Goal: Task Accomplishment & Management: Use online tool/utility

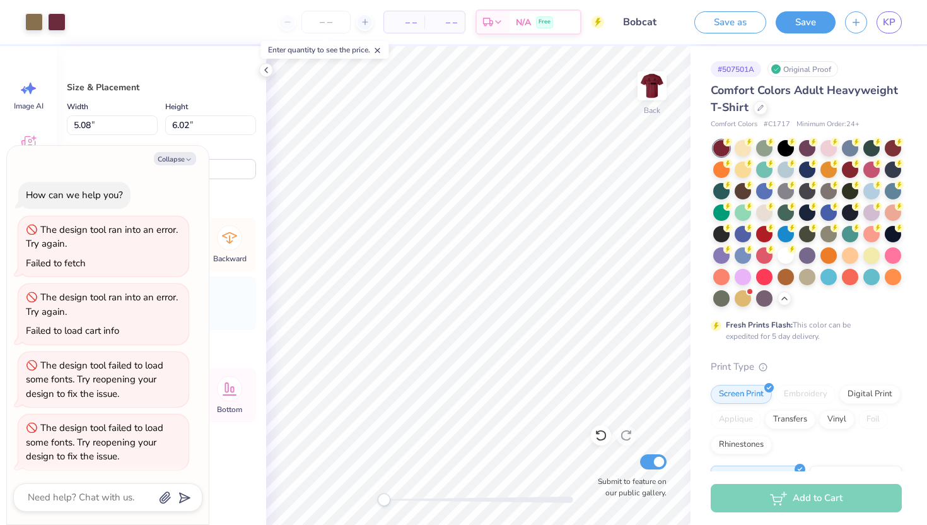
scroll to position [269, 0]
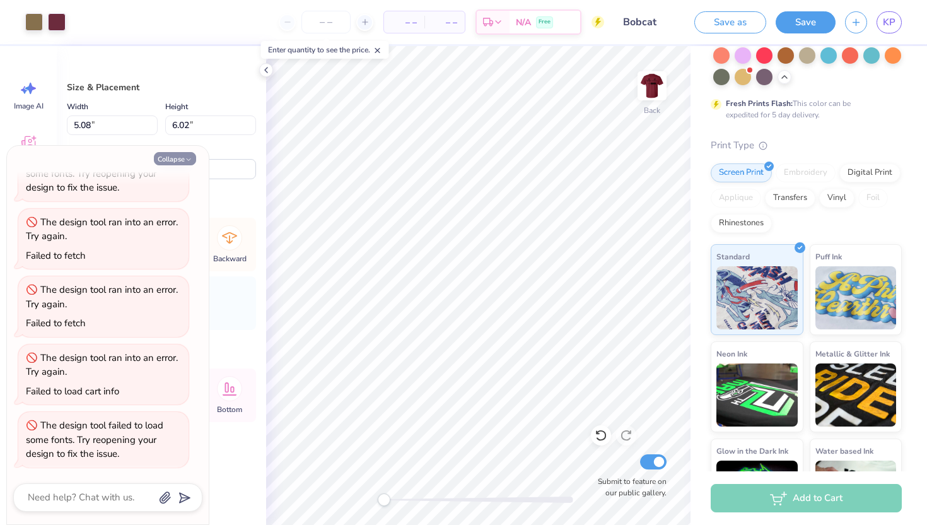
click at [189, 161] on icon "button" at bounding box center [189, 160] width 8 height 8
type textarea "x"
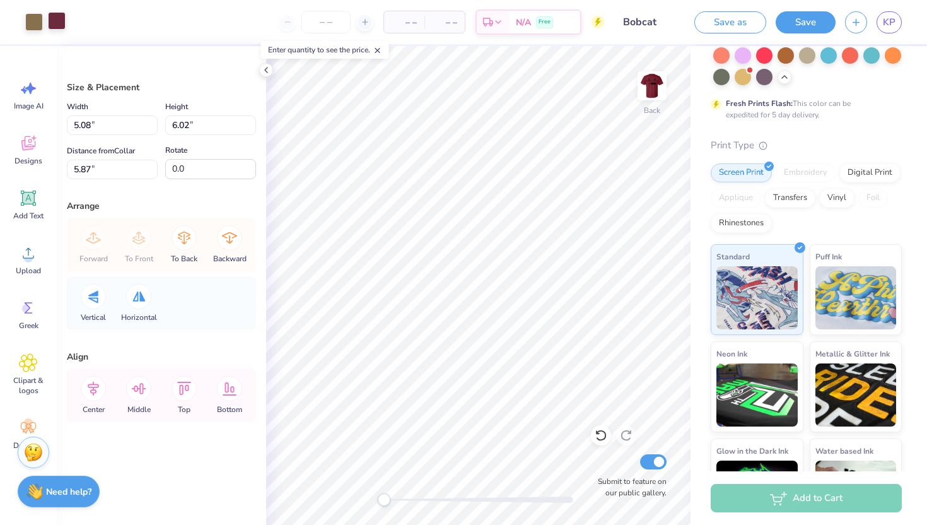
click at [57, 18] on div at bounding box center [57, 21] width 18 height 18
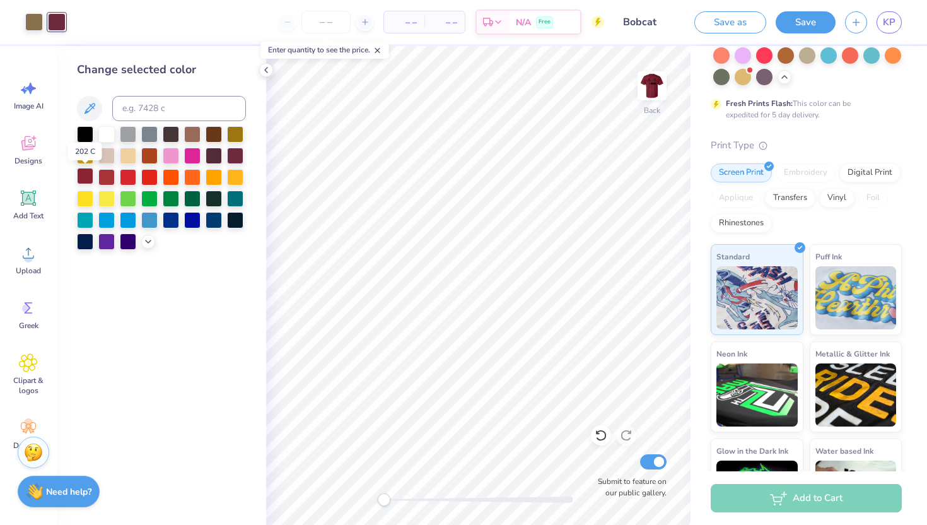
click at [87, 176] on div at bounding box center [85, 176] width 16 height 16
click at [235, 150] on div at bounding box center [235, 154] width 16 height 16
click at [207, 151] on div at bounding box center [214, 154] width 16 height 16
click at [231, 154] on div at bounding box center [235, 154] width 16 height 16
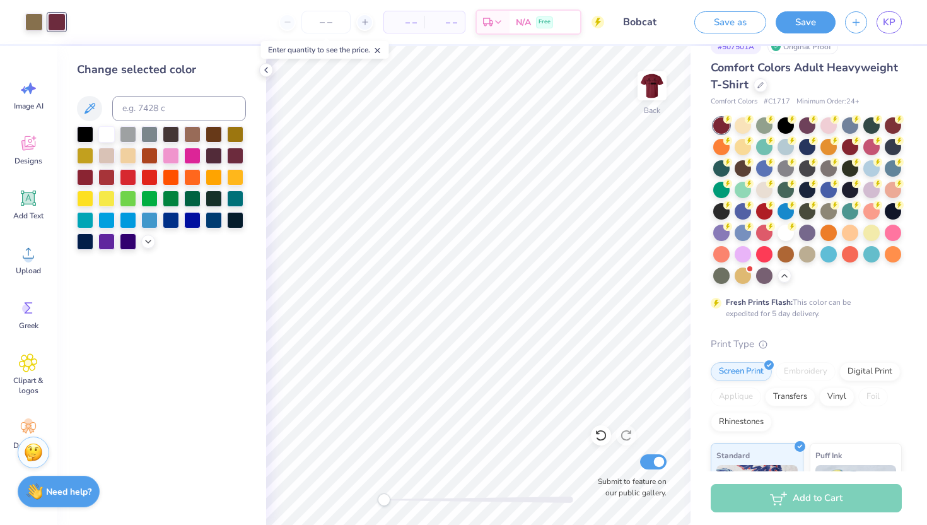
scroll to position [8, 0]
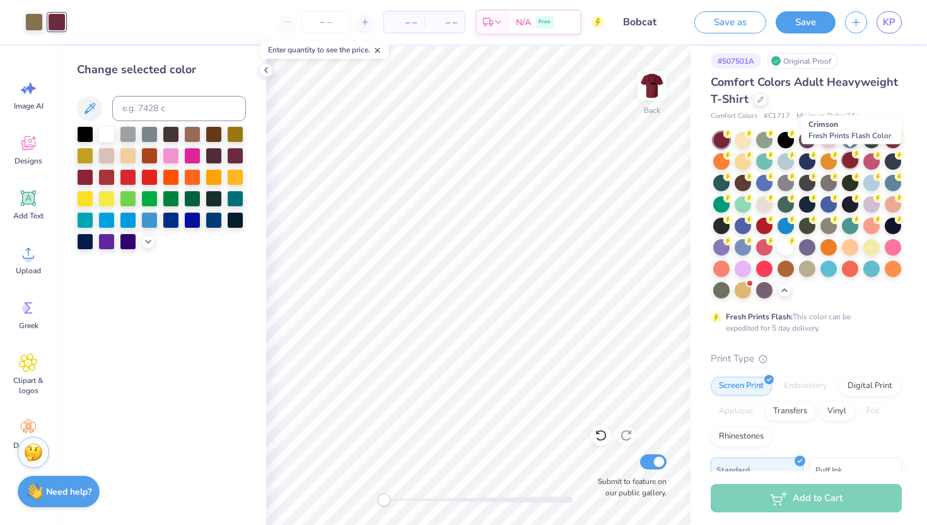
click at [852, 163] on div at bounding box center [850, 160] width 16 height 16
click at [86, 172] on div at bounding box center [85, 176] width 16 height 16
click at [236, 156] on div at bounding box center [235, 154] width 16 height 16
click at [84, 175] on div at bounding box center [85, 176] width 16 height 16
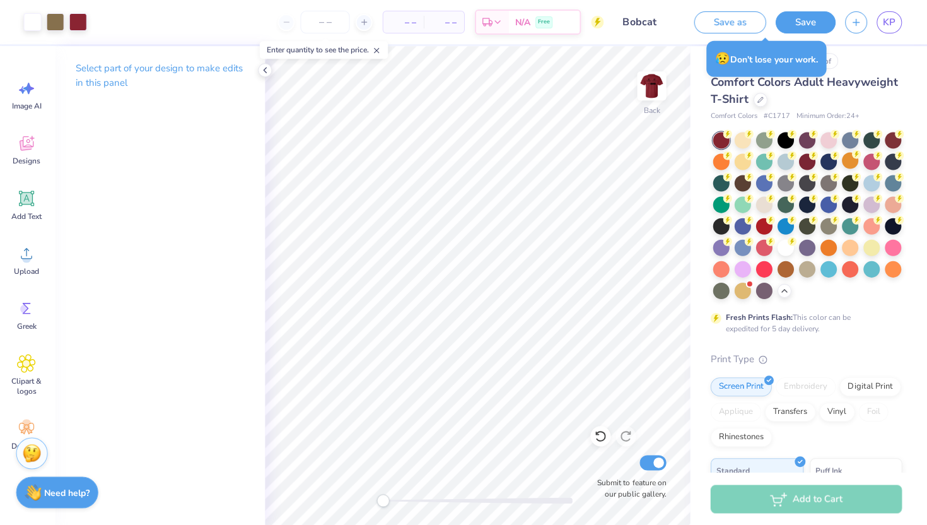
scroll to position [0, 0]
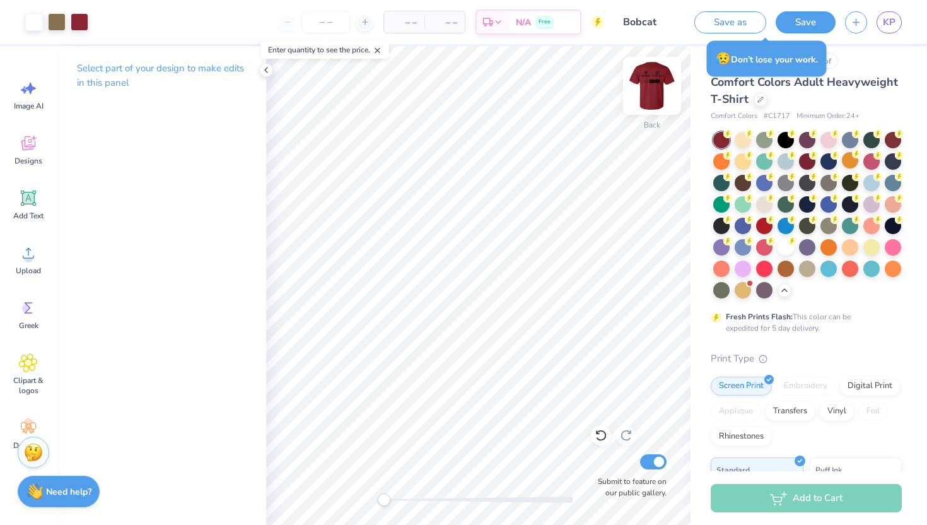
click at [658, 81] on img at bounding box center [652, 86] width 50 height 50
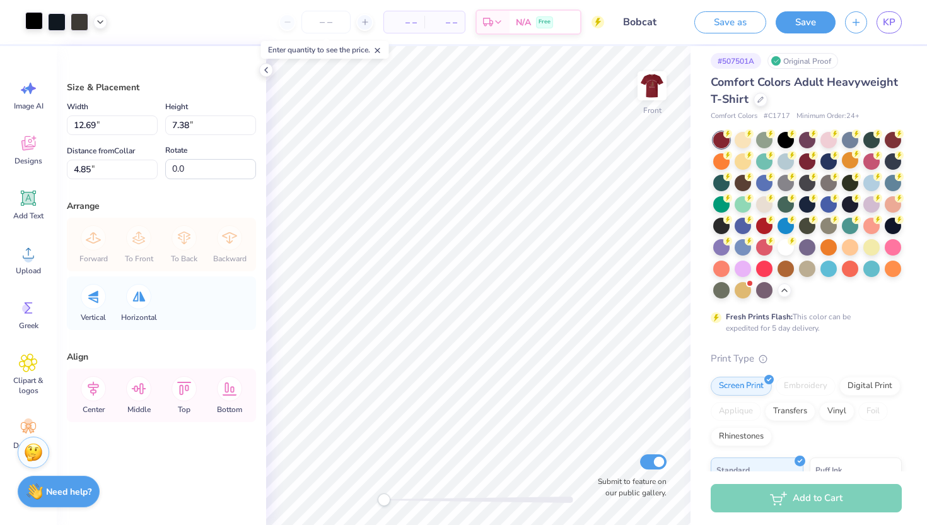
click at [40, 26] on div at bounding box center [34, 21] width 18 height 18
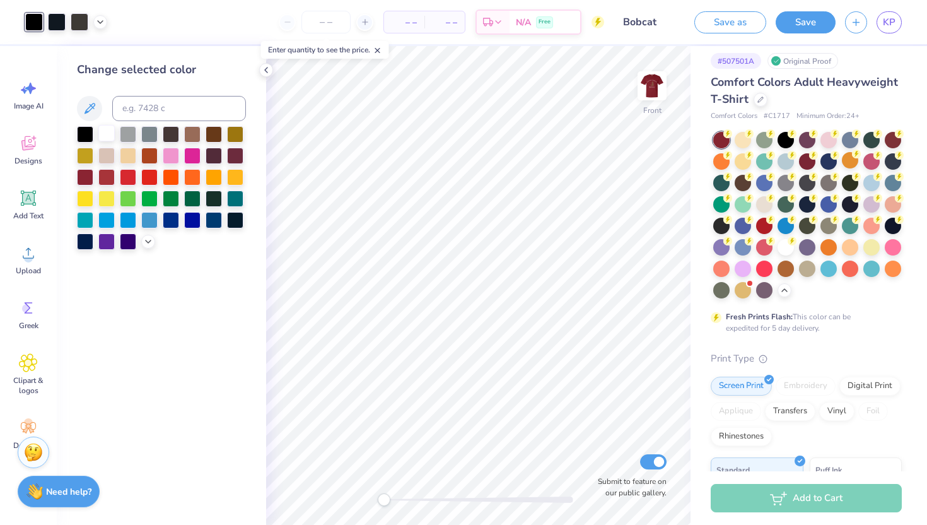
click at [102, 128] on div at bounding box center [106, 133] width 16 height 16
click at [58, 25] on div at bounding box center [57, 21] width 18 height 18
click at [105, 124] on div "Change selected color" at bounding box center [161, 155] width 169 height 189
click at [105, 136] on div at bounding box center [106, 133] width 16 height 16
click at [52, 20] on div at bounding box center [57, 21] width 18 height 18
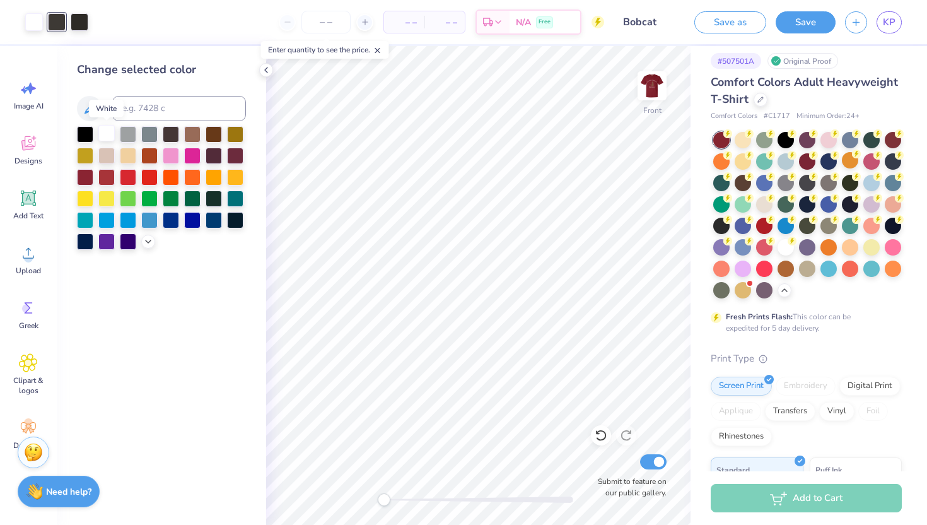
click at [102, 131] on div at bounding box center [106, 133] width 16 height 16
click at [54, 20] on div at bounding box center [57, 21] width 18 height 18
click at [106, 131] on div at bounding box center [106, 133] width 16 height 16
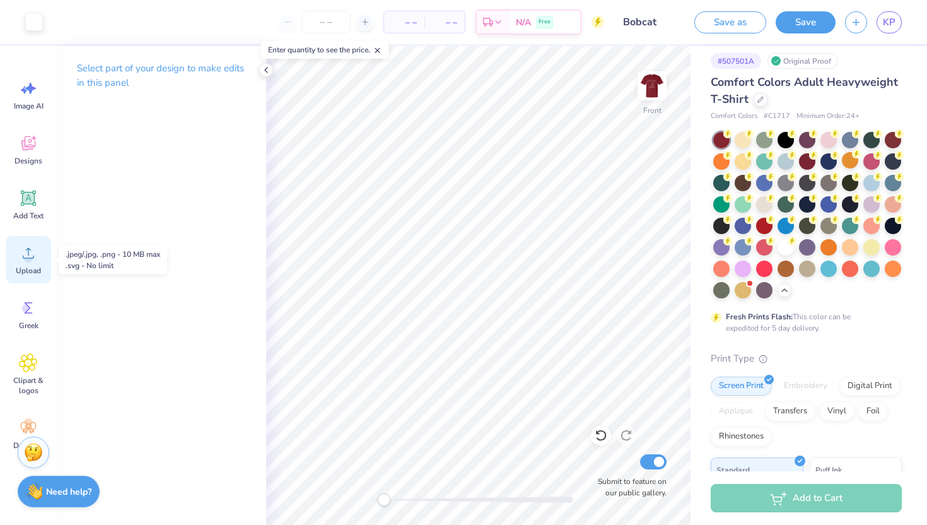
click at [32, 241] on div "Upload" at bounding box center [28, 259] width 45 height 47
click at [663, 96] on img at bounding box center [652, 86] width 50 height 50
click at [267, 71] on icon at bounding box center [266, 70] width 10 height 10
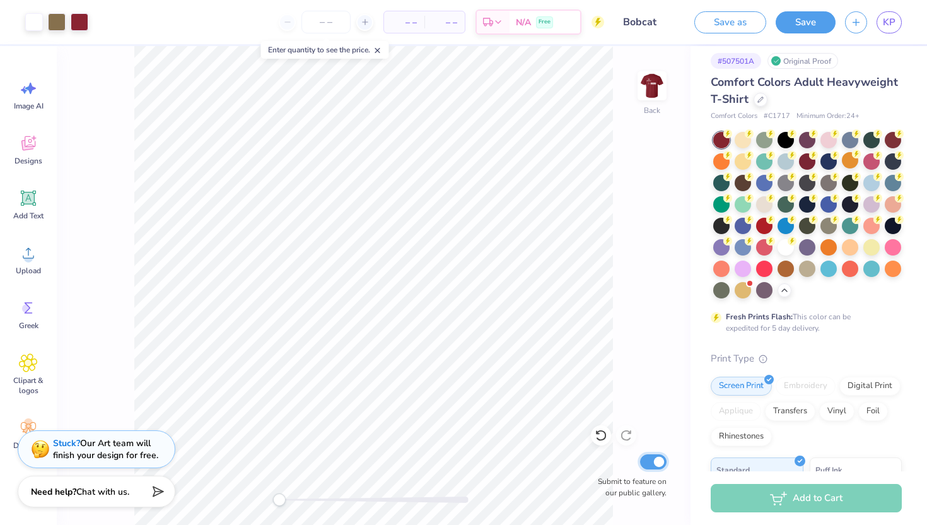
click at [653, 458] on input "Submit to feature on our public gallery." at bounding box center [653, 461] width 26 height 15
checkbox input "false"
click at [378, 50] on icon at bounding box center [377, 50] width 9 height 9
click at [127, 48] on div "Back Submit to feature on our public gallery." at bounding box center [374, 285] width 634 height 479
click at [649, 81] on img at bounding box center [652, 86] width 50 height 50
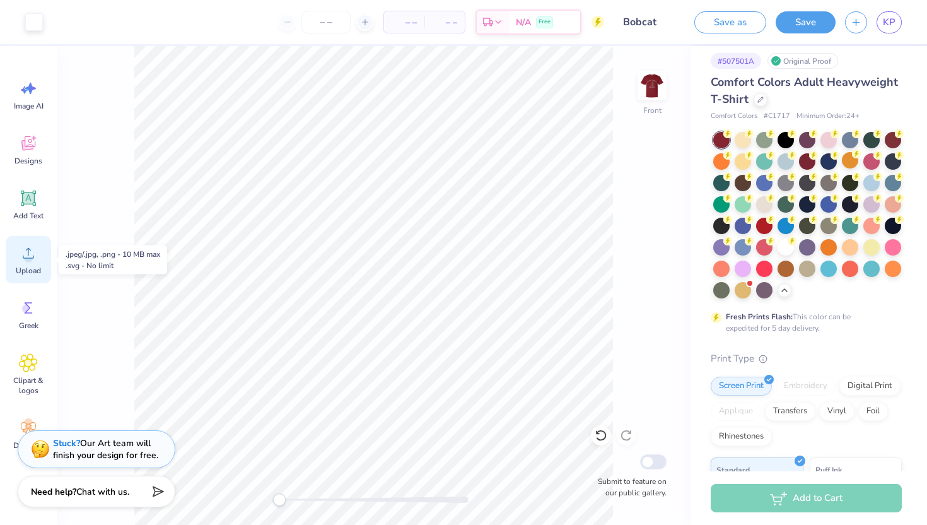
click at [32, 252] on icon at bounding box center [28, 252] width 19 height 19
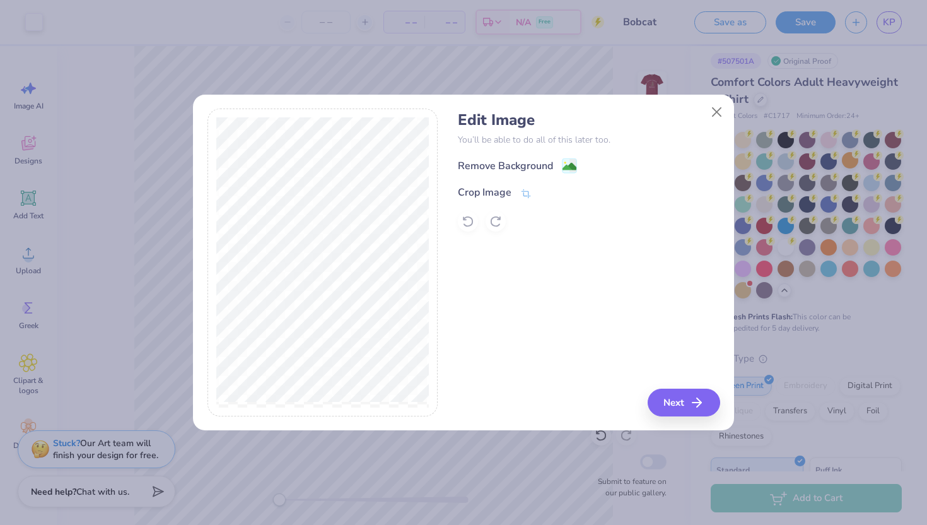
click at [567, 175] on div "Remove Background Crop Image" at bounding box center [589, 195] width 262 height 74
click at [567, 166] on image at bounding box center [569, 168] width 14 height 14
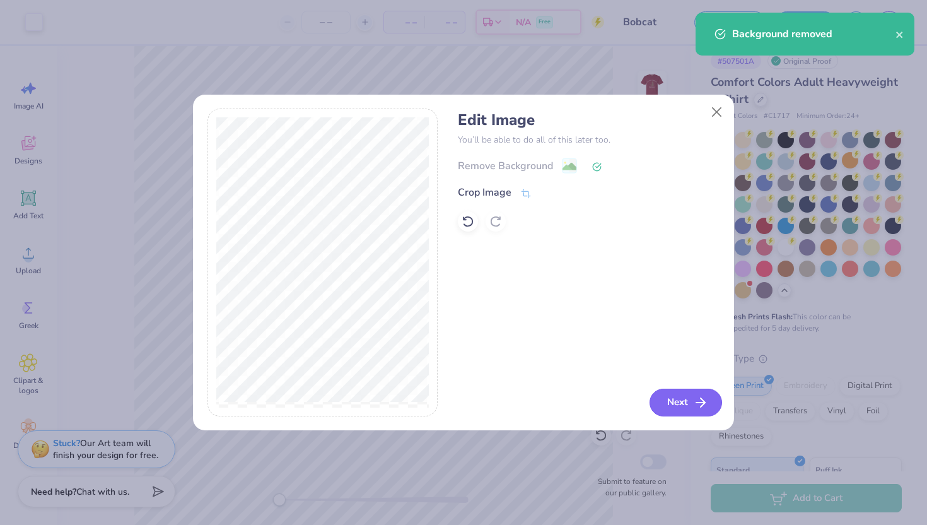
click at [690, 391] on button "Next" at bounding box center [685, 402] width 73 height 28
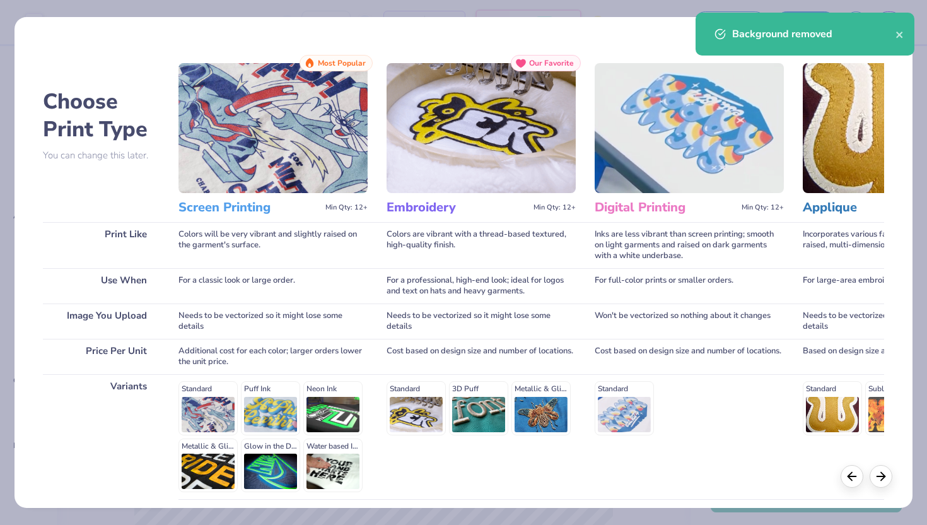
scroll to position [104, 0]
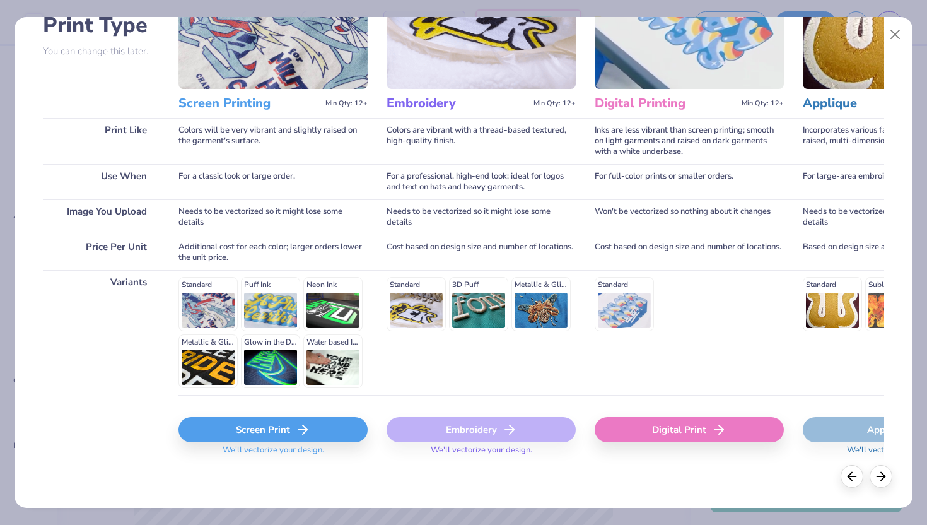
click at [244, 430] on div "Screen Print" at bounding box center [272, 429] width 189 height 25
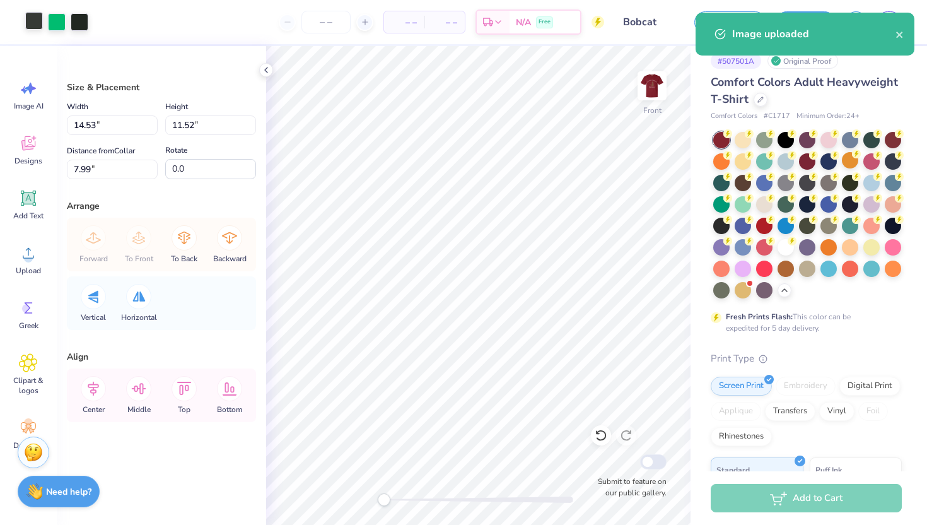
click at [37, 23] on div at bounding box center [34, 21] width 18 height 18
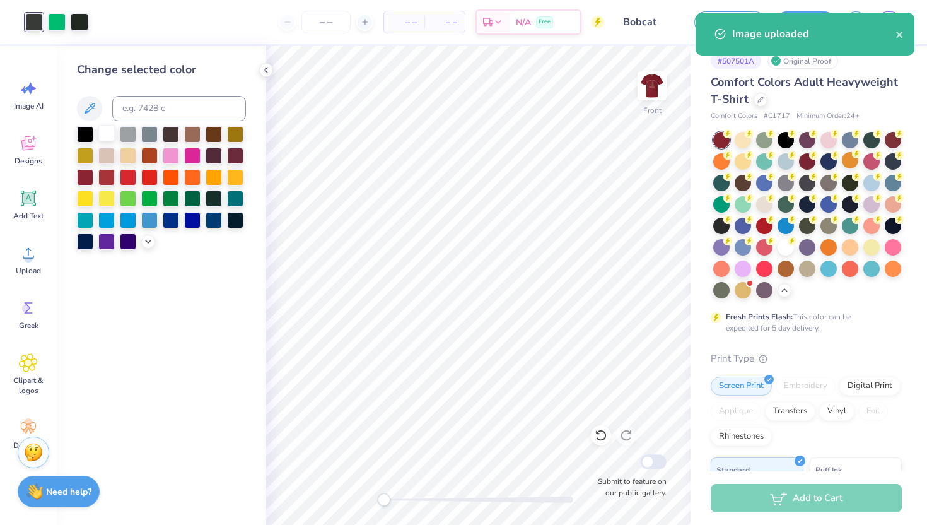
click at [106, 128] on div at bounding box center [106, 133] width 16 height 16
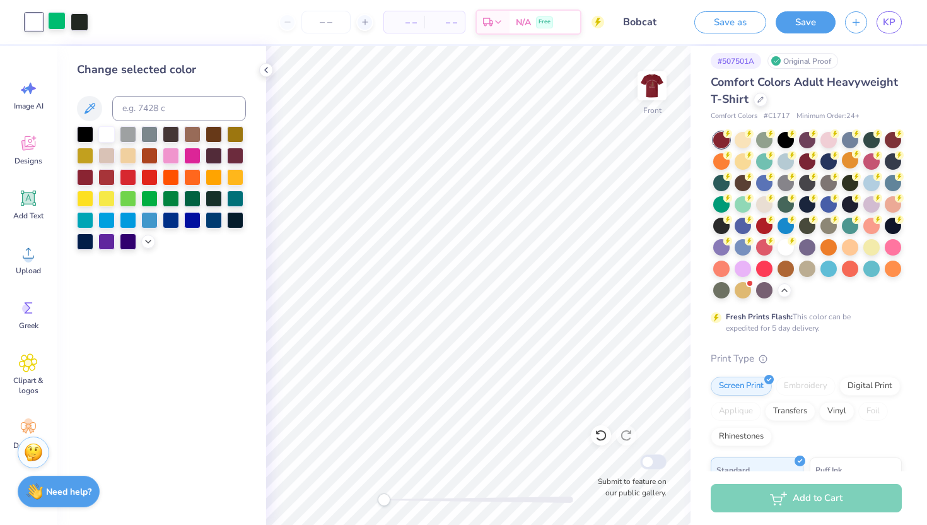
click at [57, 25] on div at bounding box center [57, 21] width 18 height 18
click at [106, 138] on div at bounding box center [106, 133] width 16 height 16
click at [55, 18] on div at bounding box center [57, 21] width 18 height 18
click at [110, 131] on div at bounding box center [106, 133] width 16 height 16
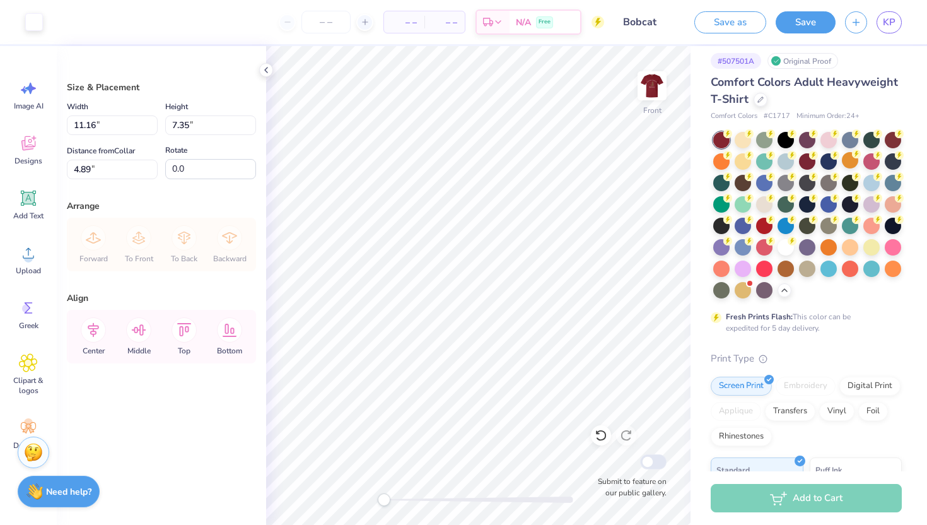
type input "6.40"
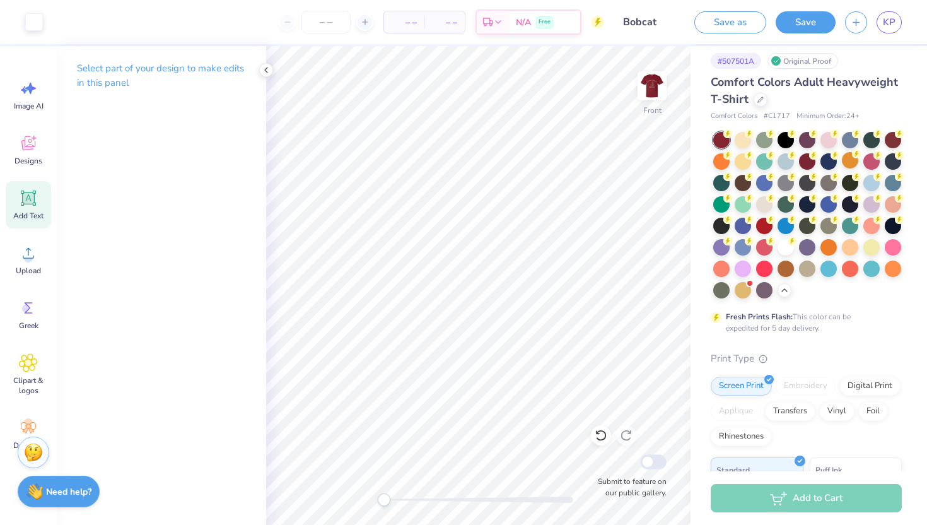
click at [26, 194] on icon at bounding box center [29, 198] width 12 height 12
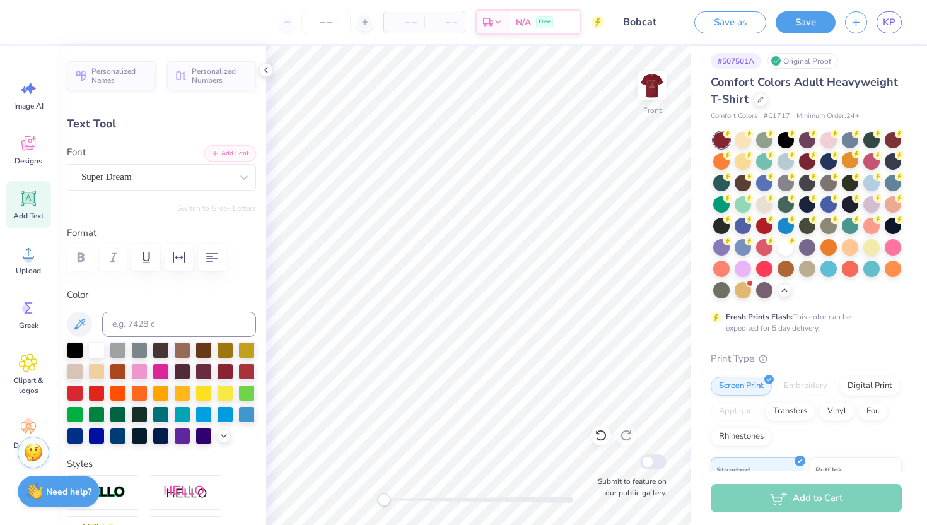
scroll to position [0, 4]
type textarea "Thank you sponsers!"
click at [189, 169] on div "Super Dream" at bounding box center [156, 177] width 153 height 20
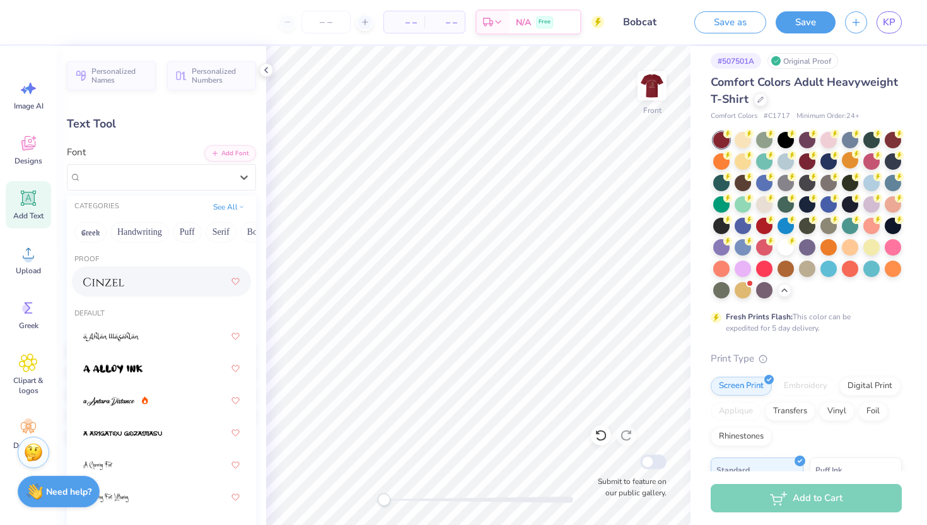
click at [156, 287] on div at bounding box center [161, 281] width 156 height 23
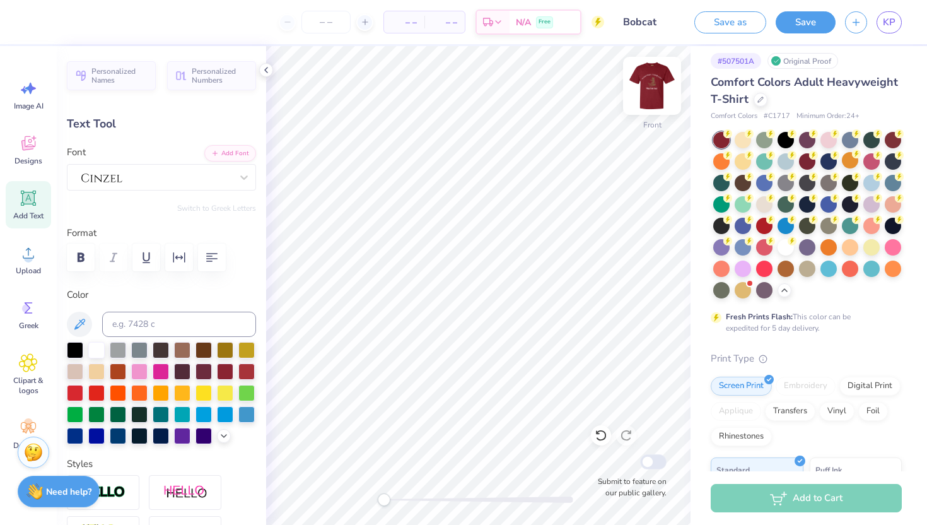
click at [650, 90] on img at bounding box center [652, 86] width 50 height 50
type input "14.17"
type input "0.96"
type input "10.74"
type input "12.21"
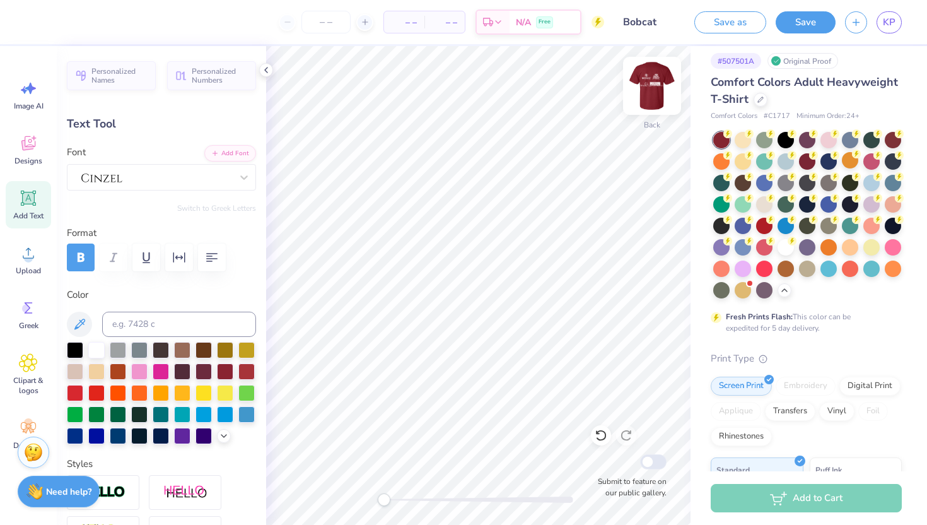
type input "3.17"
type input "4.29"
click at [670, 77] on img at bounding box center [652, 86] width 50 height 50
type input "12.41"
type input "3.22"
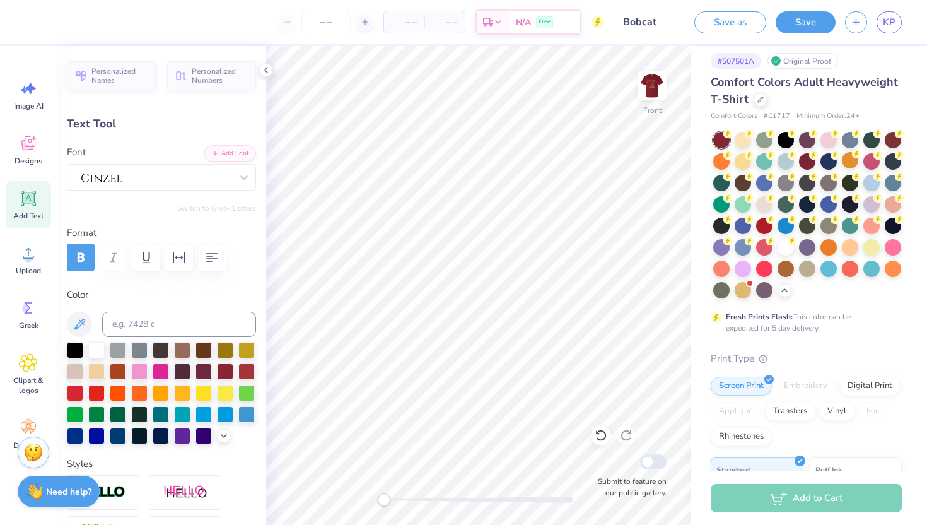
type input "6.70"
type input "14.41"
type input "0.98"
type input "13.26"
click at [85, 257] on icon "button" at bounding box center [80, 257] width 15 height 15
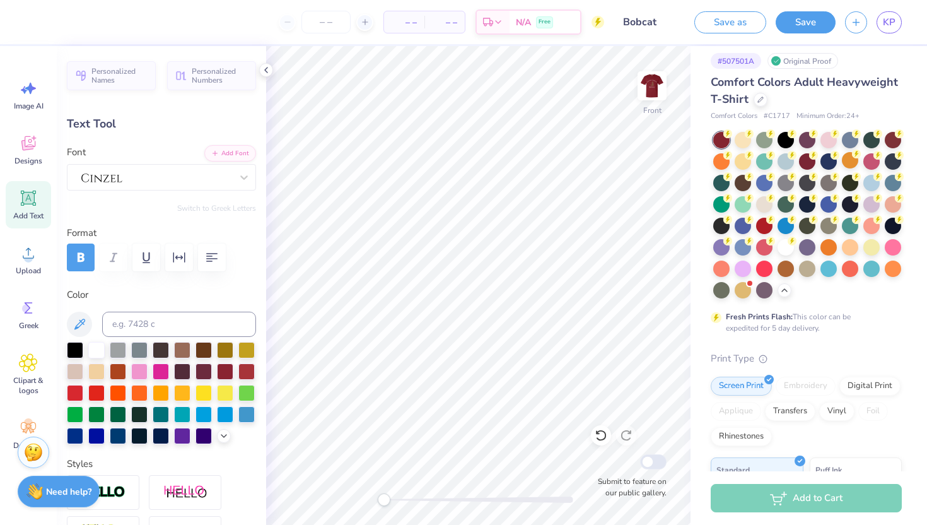
type input "12.93"
type input "0.85"
type input "13.27"
click at [344, 26] on input "number" at bounding box center [325, 22] width 49 height 23
click at [360, 26] on div at bounding box center [364, 22] width 17 height 17
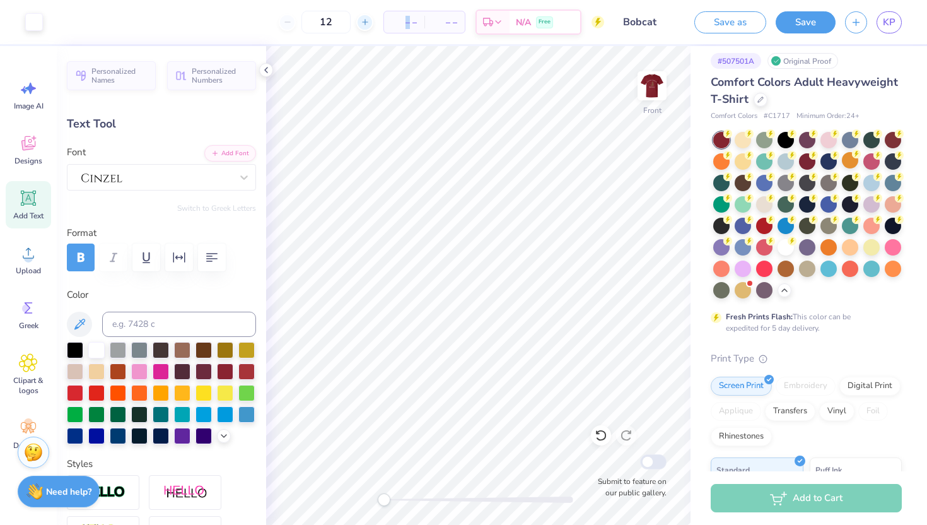
click at [360, 26] on div at bounding box center [364, 22] width 17 height 17
type input "13"
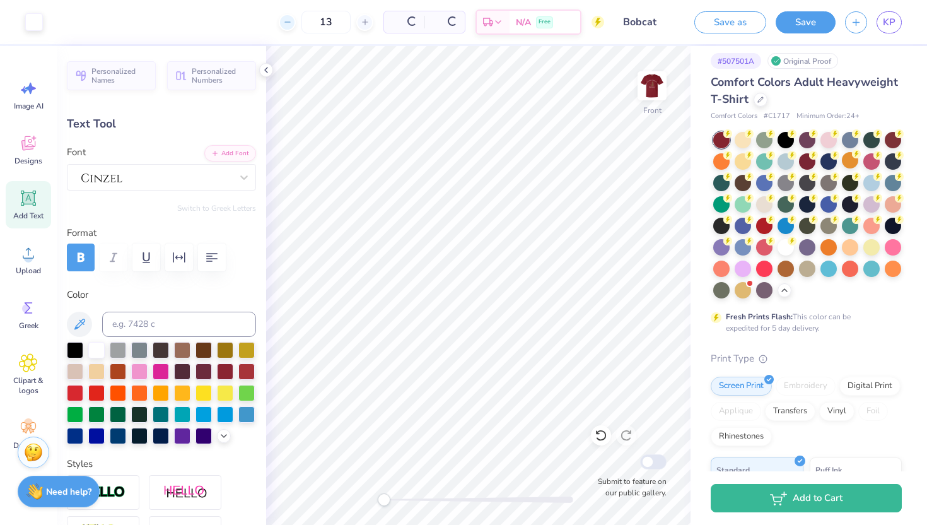
click at [293, 25] on div "13" at bounding box center [326, 22] width 95 height 23
click at [285, 22] on div "13" at bounding box center [285, 22] width 95 height 23
click at [649, 94] on img at bounding box center [652, 86] width 50 height 50
